Goal: Transaction & Acquisition: Purchase product/service

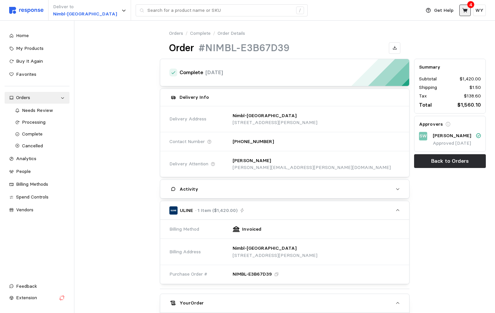
click at [465, 9] on icon at bounding box center [465, 10] width 5 height 5
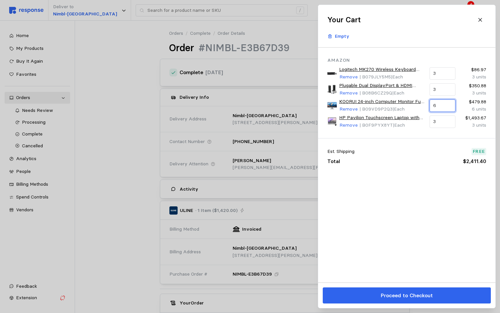
click at [443, 107] on input "6" at bounding box center [442, 106] width 18 height 12
type input "8"
click at [405, 201] on div "Amazon Logitech MK270 Wireless Keyboard and Mouse Combo for Windows, 2.4 GHz, 8…" at bounding box center [406, 165] width 177 height 235
click at [440, 87] on input "3" at bounding box center [442, 90] width 18 height 12
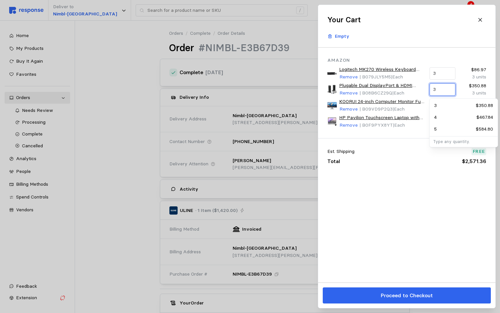
click at [440, 87] on input "3" at bounding box center [442, 90] width 18 height 12
type input "4"
click at [424, 199] on div "Amazon Logitech MK270 Wireless Keyboard and Mouse Combo for Windows, 2.4 GHz, 8…" at bounding box center [406, 165] width 177 height 235
click at [443, 73] on input "3" at bounding box center [442, 74] width 18 height 12
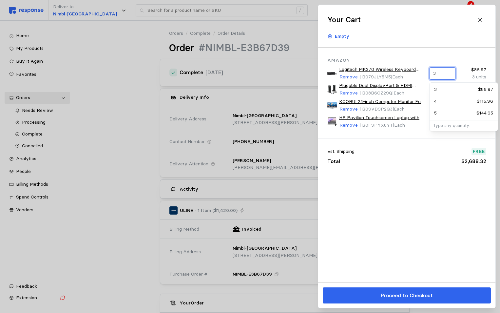
click at [443, 73] on input "3" at bounding box center [442, 74] width 18 height 12
type input "4"
click at [430, 183] on div "Amazon Logitech MK270 Wireless Keyboard and Mouse Combo for Windows, 2.4 GHz, 8…" at bounding box center [406, 165] width 177 height 235
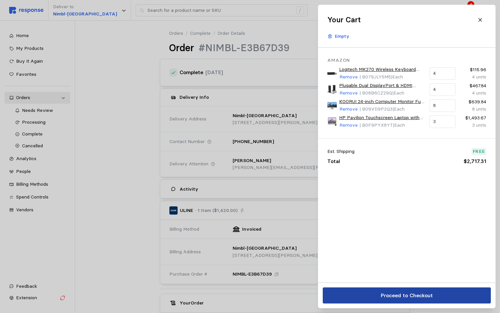
click at [400, 293] on p "Proceed to Checkout" at bounding box center [407, 295] width 52 height 8
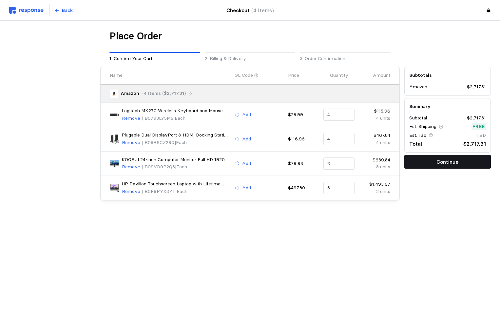
click at [451, 159] on p "Continue" at bounding box center [448, 162] width 22 height 8
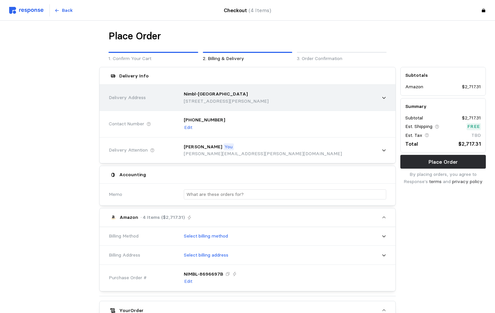
click at [236, 97] on div "Nimbl-[GEOGRAPHIC_DATA]" at bounding box center [226, 93] width 85 height 7
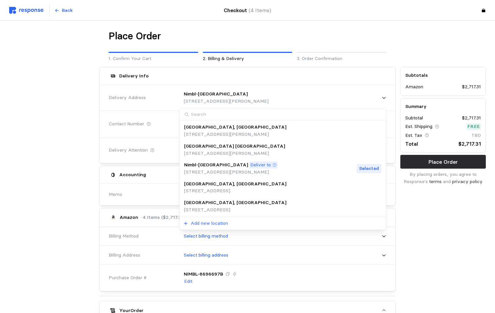
click at [214, 204] on p "[GEOGRAPHIC_DATA], [GEOGRAPHIC_DATA]" at bounding box center [235, 202] width 102 height 7
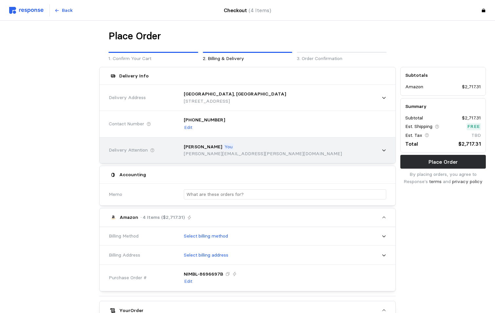
click at [385, 150] on icon at bounding box center [384, 150] width 5 height 5
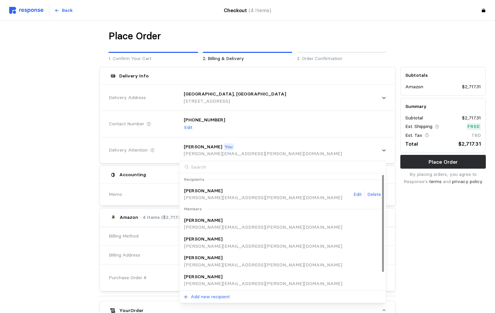
click at [213, 190] on div "[PERSON_NAME]" at bounding box center [263, 190] width 158 height 7
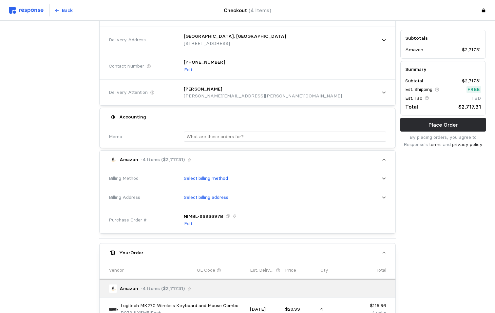
scroll to position [98, 0]
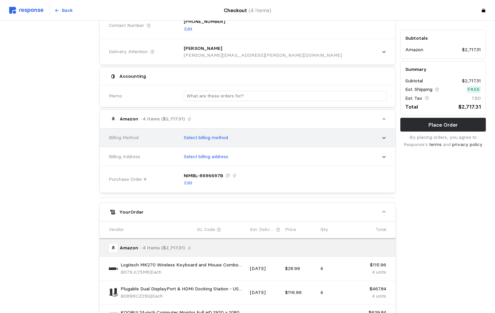
click at [385, 137] on icon at bounding box center [384, 137] width 5 height 5
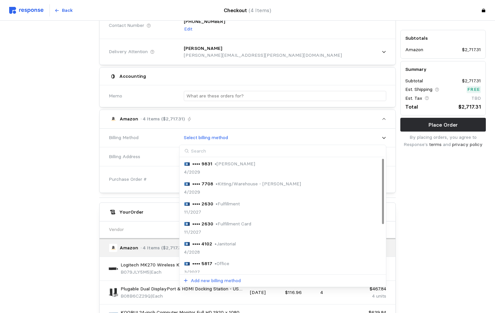
scroll to position [33, 0]
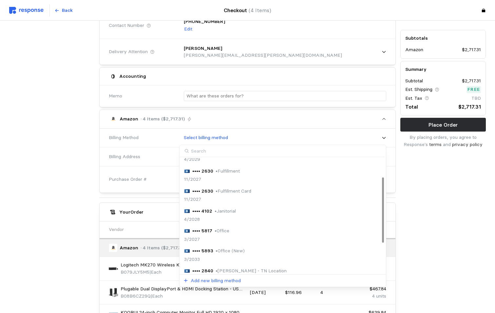
click at [210, 251] on p "•••• 5893" at bounding box center [202, 250] width 21 height 7
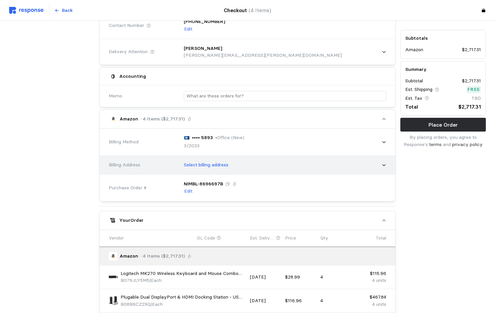
click at [243, 170] on div "Select billing address" at bounding box center [282, 165] width 207 height 16
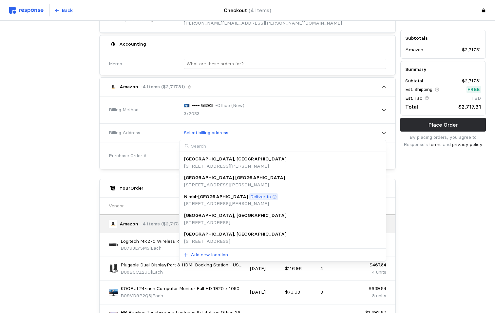
scroll to position [131, 0]
click at [234, 237] on div "[GEOGRAPHIC_DATA], [GEOGRAPHIC_DATA]" at bounding box center [235, 233] width 102 height 7
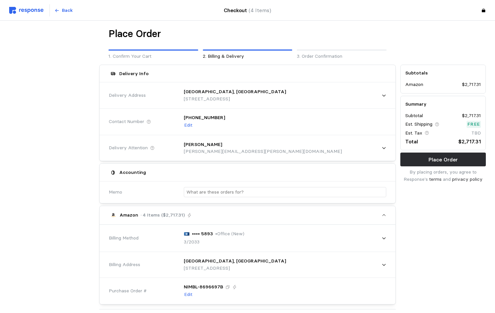
scroll to position [0, 0]
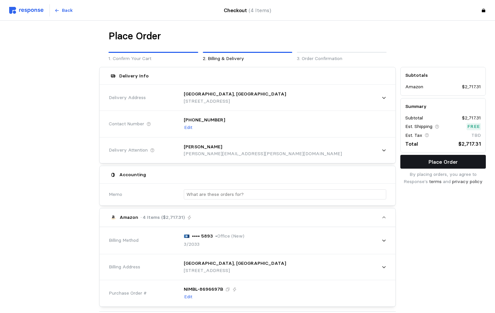
click at [441, 161] on p "Place Order" at bounding box center [443, 162] width 29 height 8
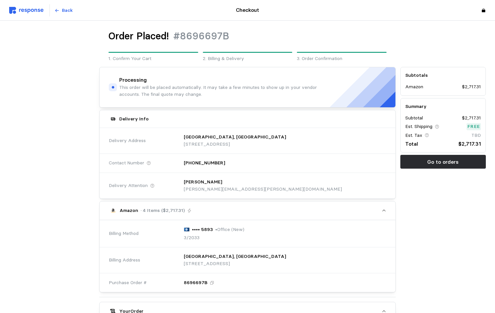
click at [467, 200] on div "Subtotals Amazon $2,717.31 Summary Subtotal $2,717.31 Est. Shipping Free Est. T…" at bounding box center [443, 293] width 90 height 457
click at [64, 12] on p "Back" at bounding box center [67, 10] width 11 height 7
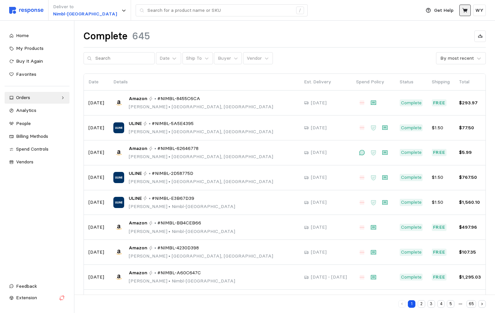
click at [468, 8] on icon at bounding box center [466, 11] width 6 height 6
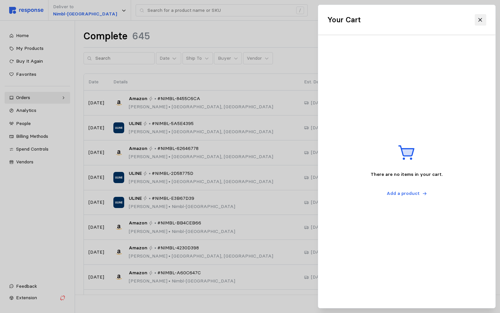
click at [481, 19] on icon at bounding box center [481, 20] width 6 height 6
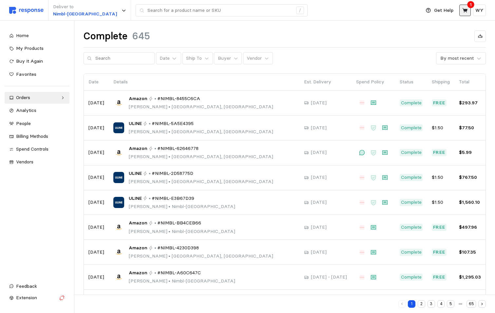
click at [466, 11] on icon at bounding box center [465, 10] width 5 height 5
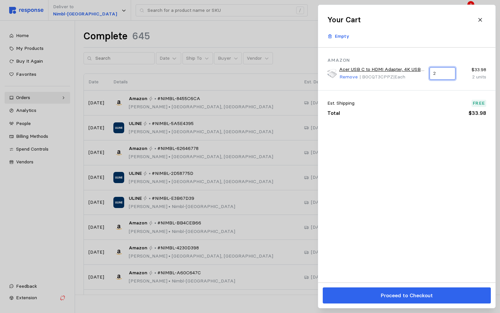
click at [446, 78] on input "2" at bounding box center [442, 74] width 18 height 12
click at [445, 73] on input "2" at bounding box center [442, 74] width 18 height 12
type input "1"
click at [396, 171] on div "Amazon Acer USB C to HDMI Adapter, 4K USB C Hub with 100W PD, USBA 3.0 Port, HD…" at bounding box center [406, 165] width 177 height 235
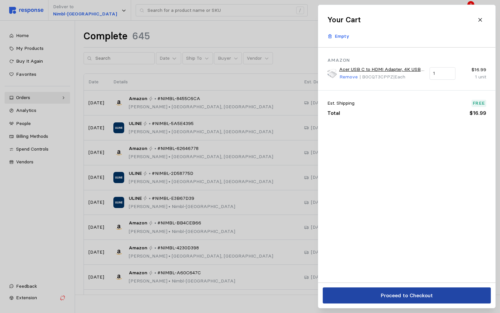
click at [410, 295] on p "Proceed to Checkout" at bounding box center [407, 295] width 52 height 8
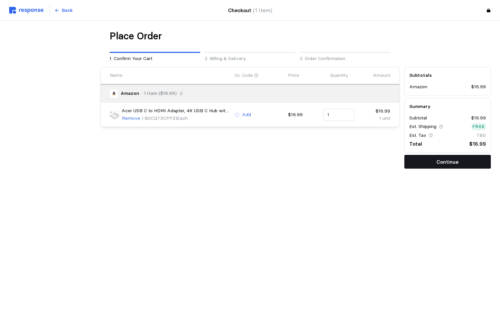
click at [451, 162] on p "Continue" at bounding box center [448, 162] width 22 height 8
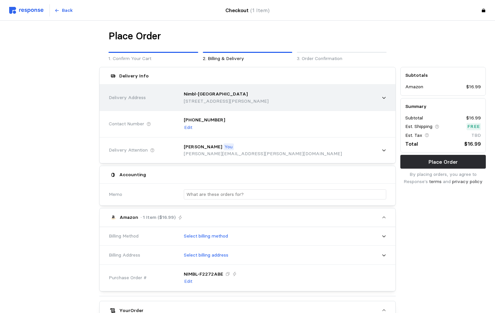
click at [247, 91] on div "Nimbl-[GEOGRAPHIC_DATA]" at bounding box center [226, 93] width 85 height 7
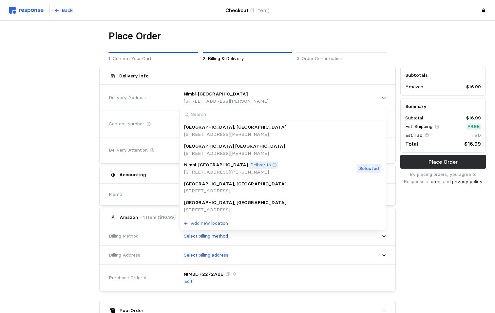
click at [210, 210] on p "[STREET_ADDRESS]" at bounding box center [235, 209] width 102 height 7
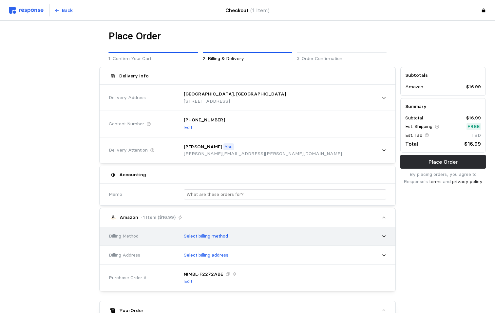
click at [263, 238] on div "Select billing method" at bounding box center [282, 236] width 207 height 16
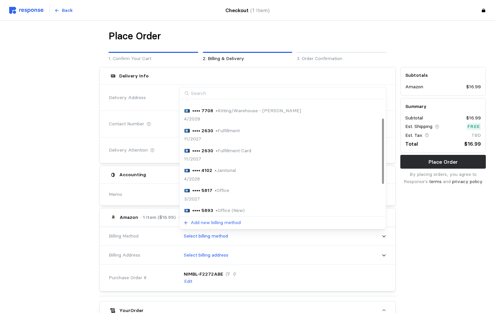
scroll to position [33, 0]
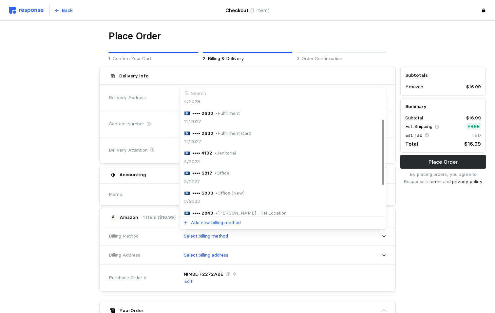
click at [222, 191] on p "• Office (New)" at bounding box center [230, 193] width 29 height 7
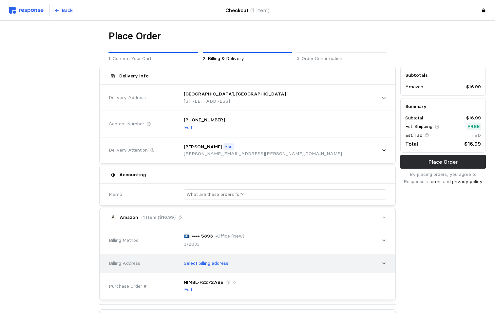
click at [210, 264] on p "Select billing address" at bounding box center [206, 263] width 45 height 7
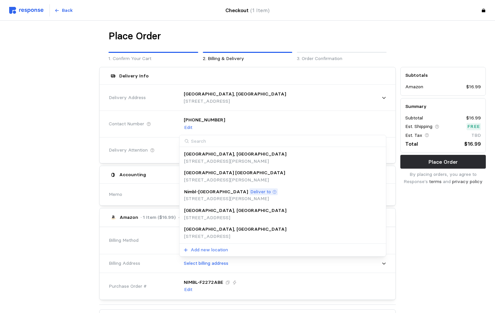
click at [223, 231] on div "[GEOGRAPHIC_DATA], [GEOGRAPHIC_DATA]" at bounding box center [235, 229] width 102 height 7
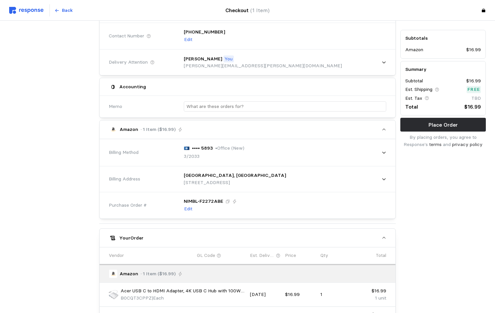
scroll to position [0, 0]
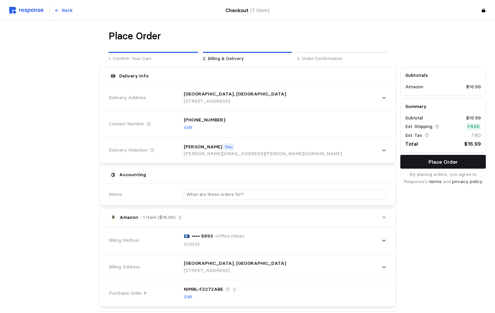
click at [455, 160] on p "Place Order" at bounding box center [443, 162] width 29 height 8
